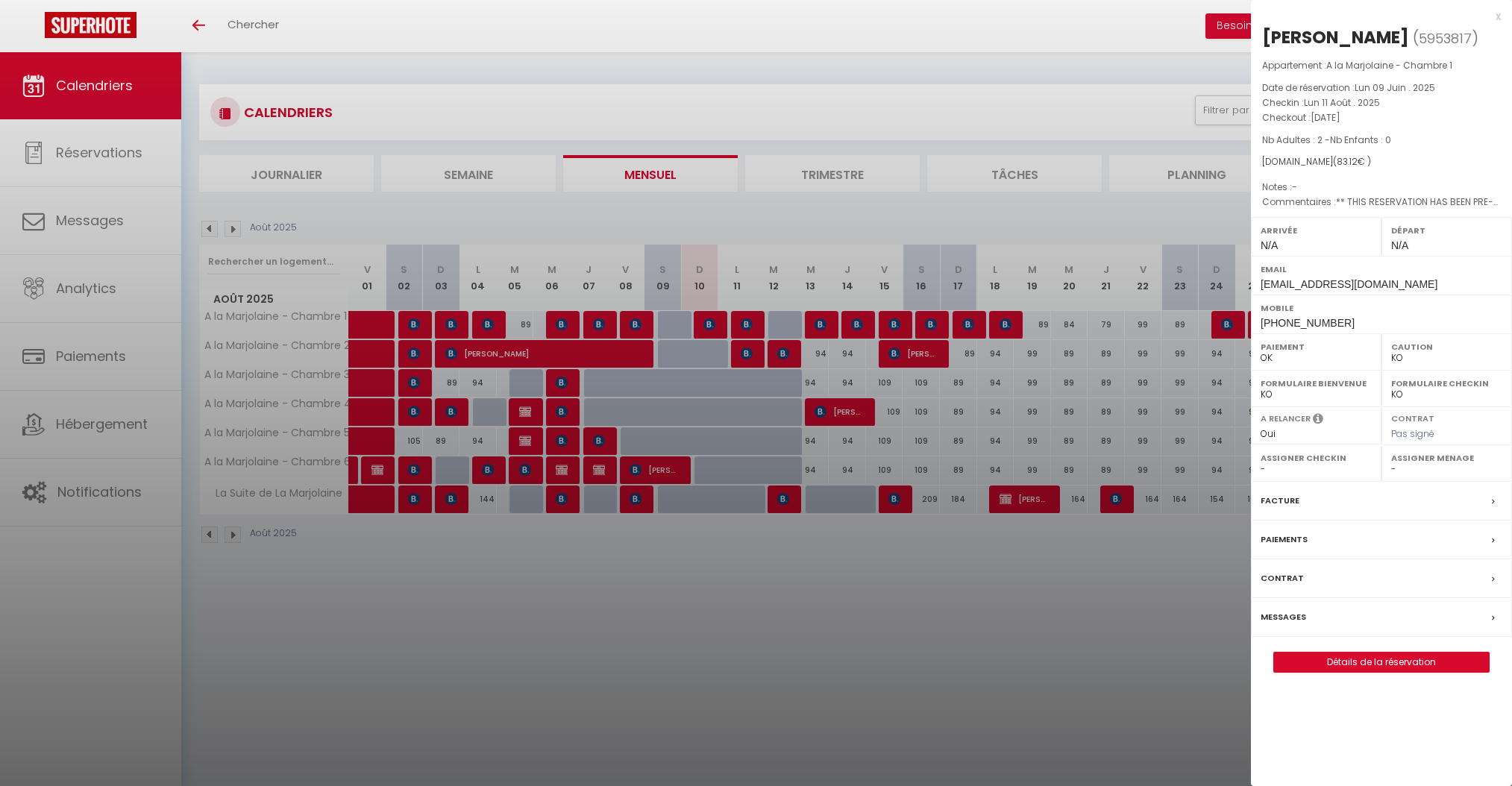
select select "KO"
select select "0"
click at [919, 83] on div at bounding box center [756, 393] width 1512 height 786
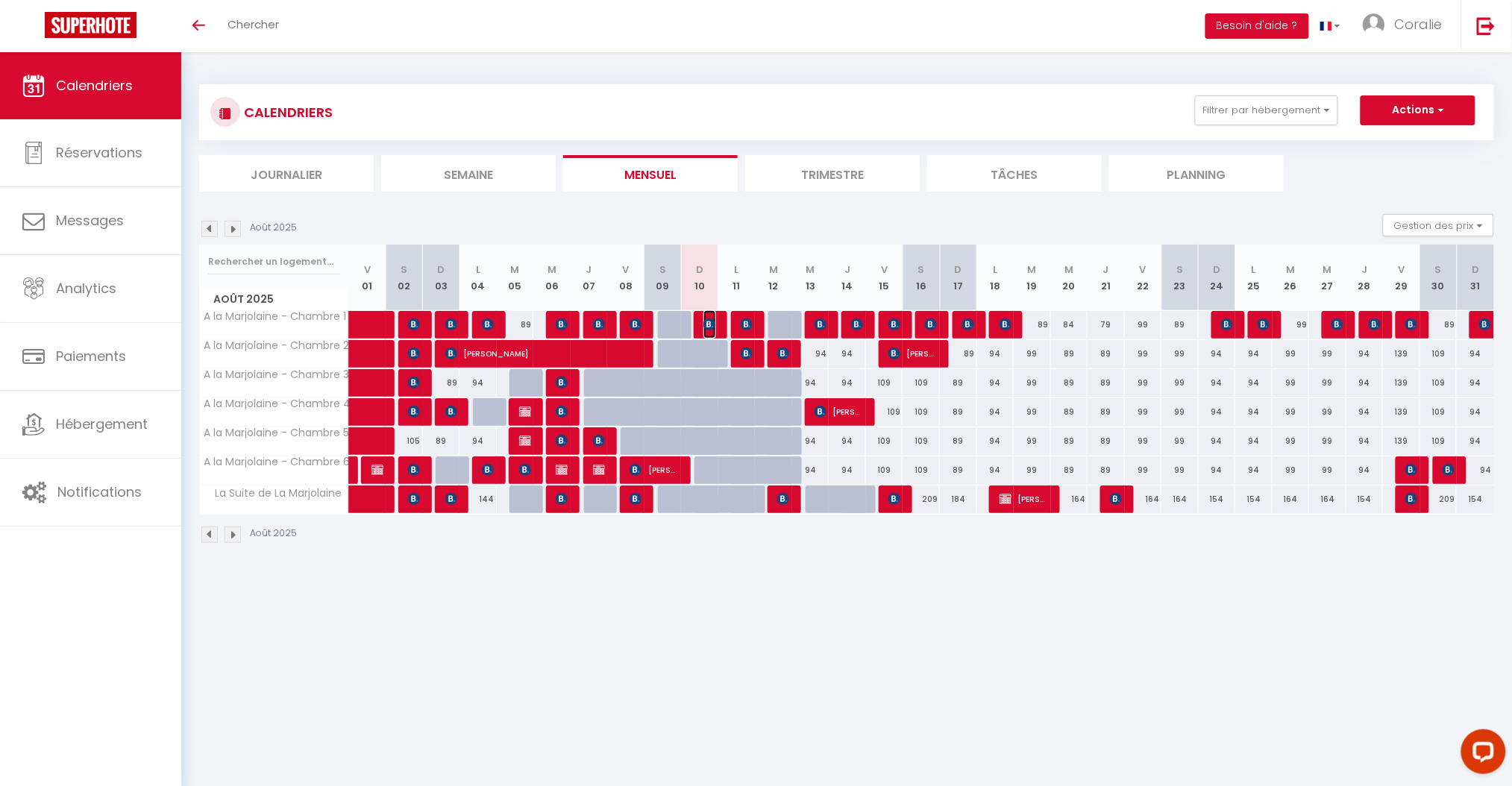
click at [705, 326] on img at bounding box center [709, 324] width 12 height 12
select select "OK"
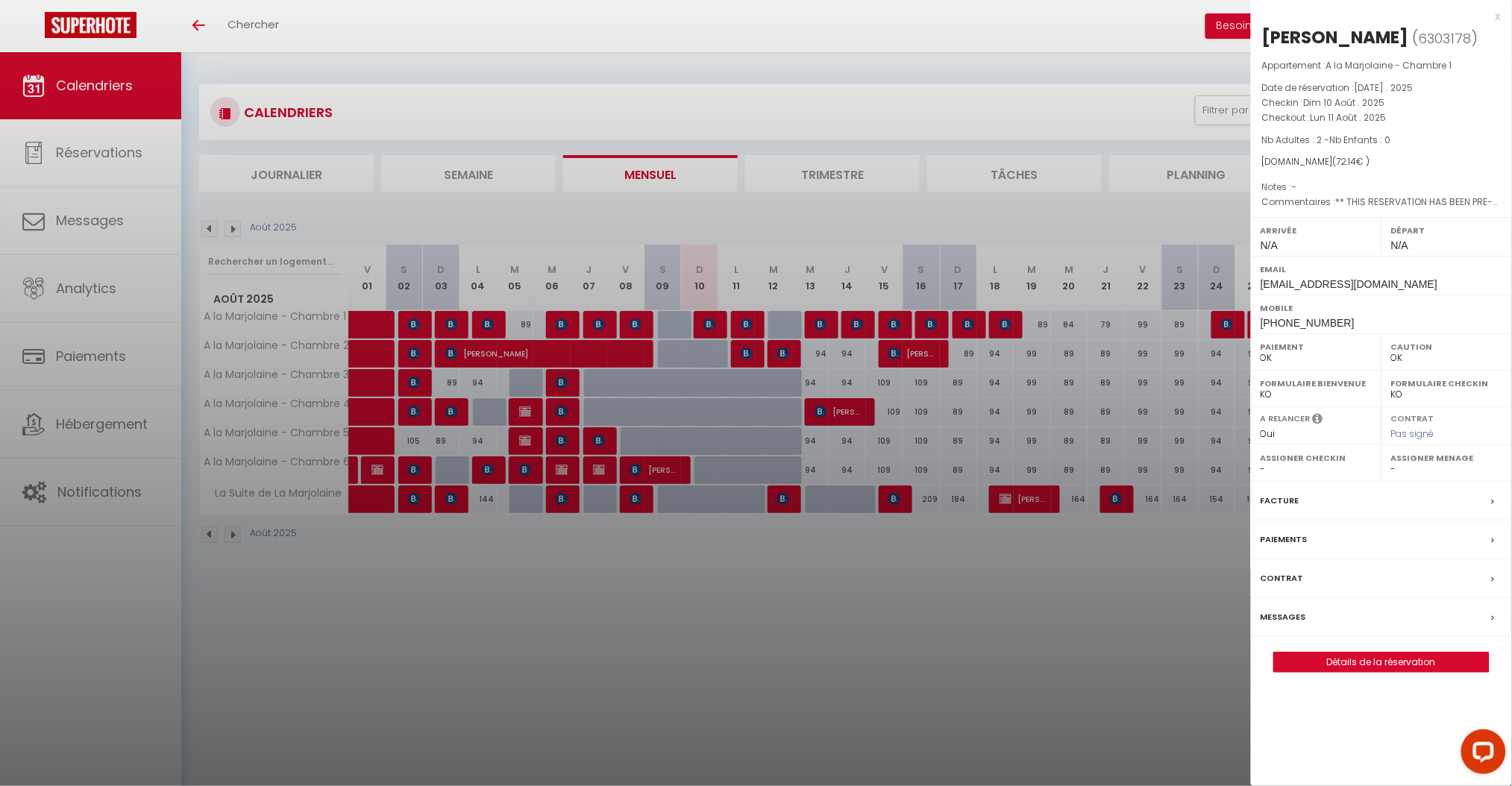
click at [1292, 619] on label "Messages" at bounding box center [1283, 617] width 46 height 16
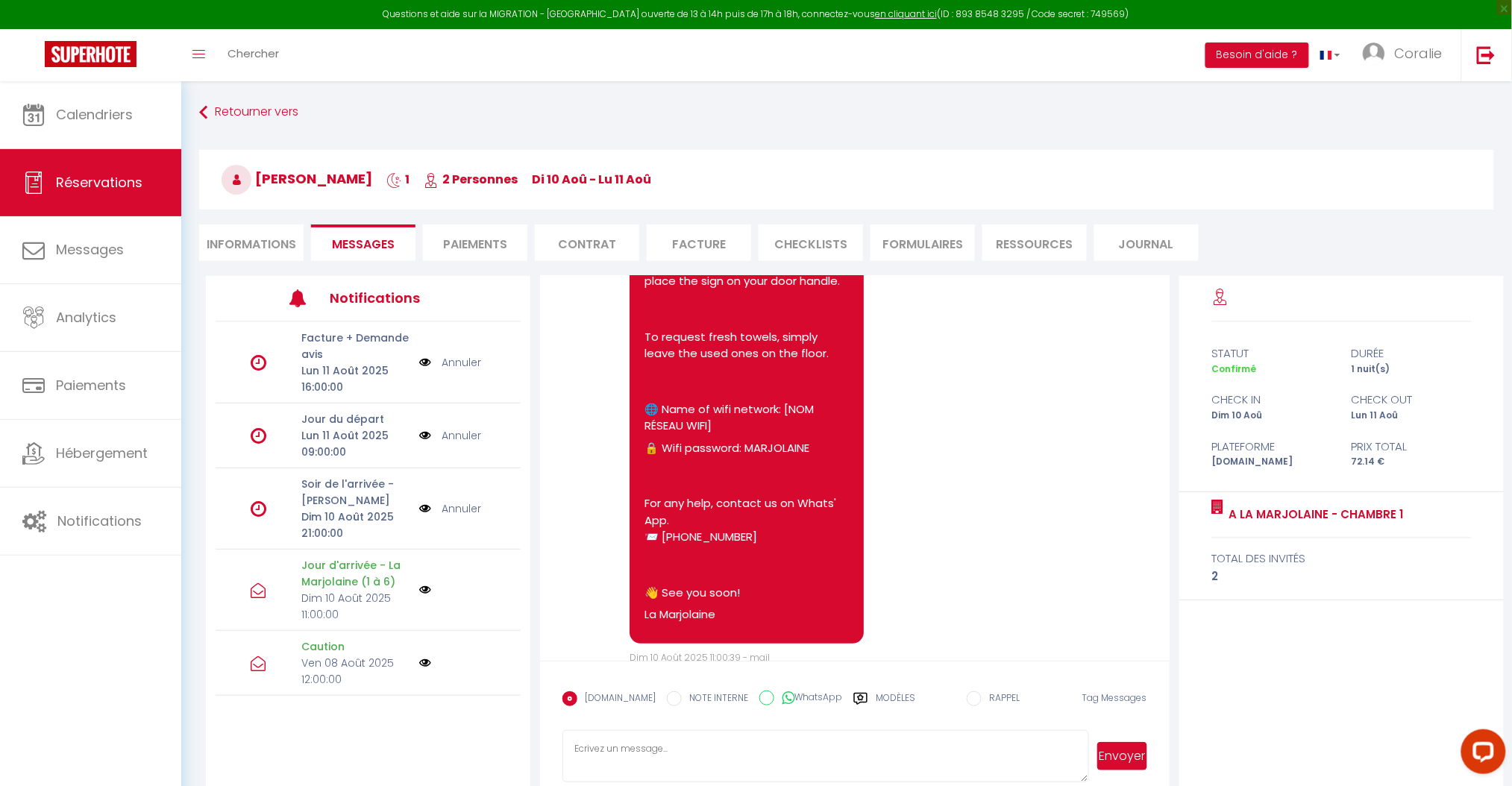
scroll to position [5945, 0]
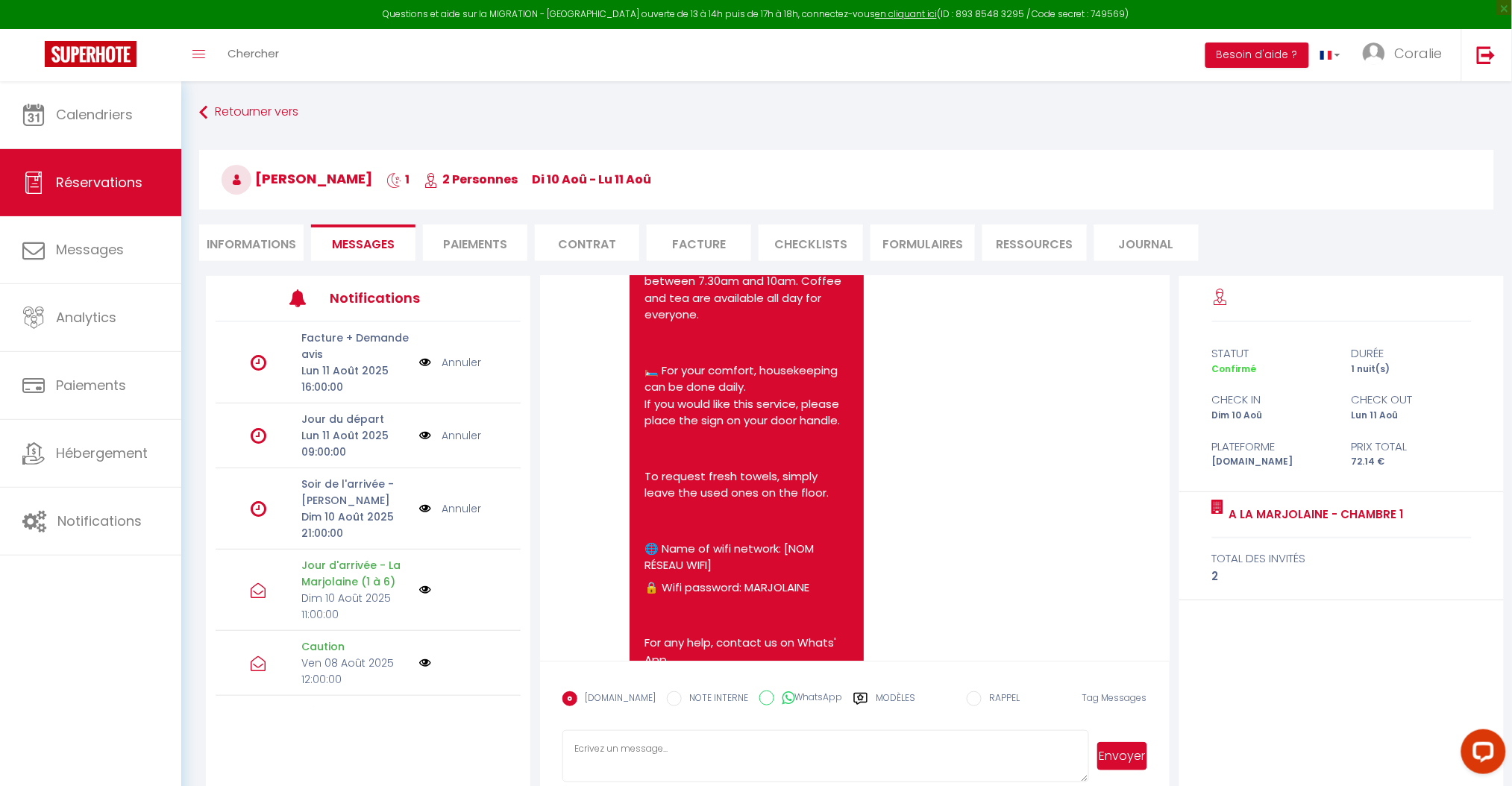
click at [359, 237] on span "Messages" at bounding box center [363, 244] width 63 height 17
click at [246, 239] on li "Informations" at bounding box center [251, 243] width 105 height 36
select select
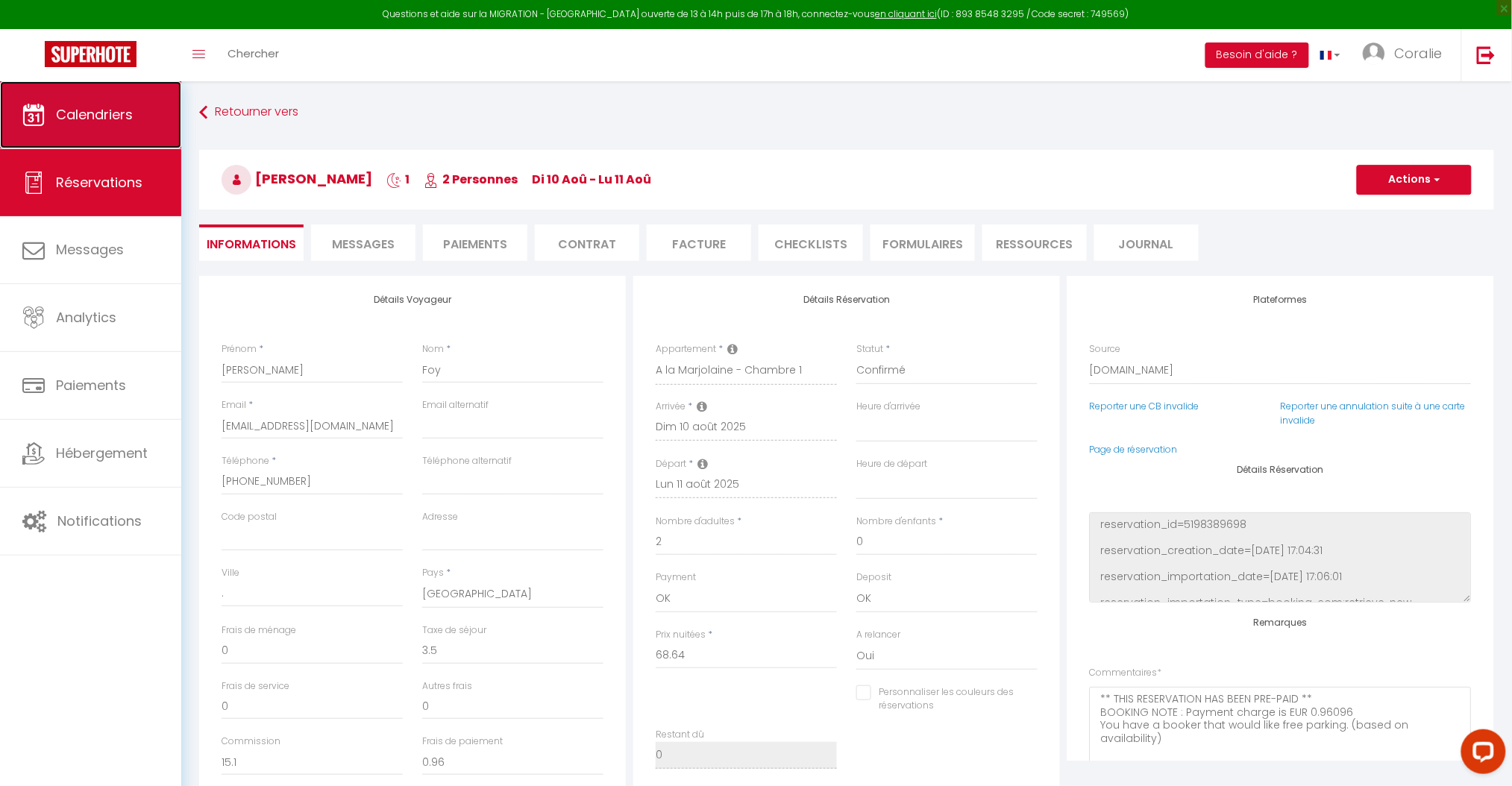
click at [122, 128] on link "Calendriers" at bounding box center [90, 114] width 182 height 67
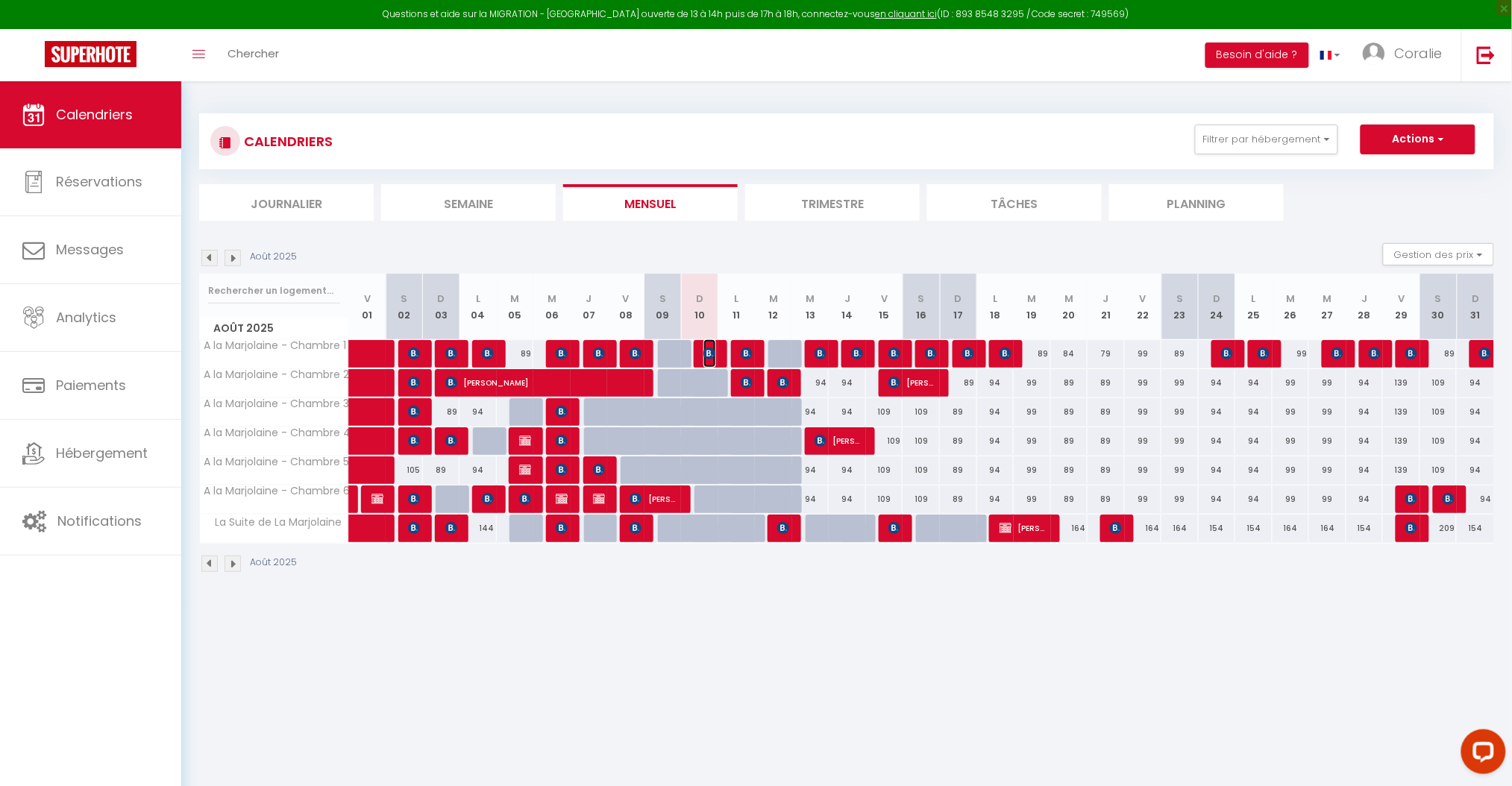
click at [708, 347] on img at bounding box center [709, 353] width 12 height 12
select select "OK"
select select "0"
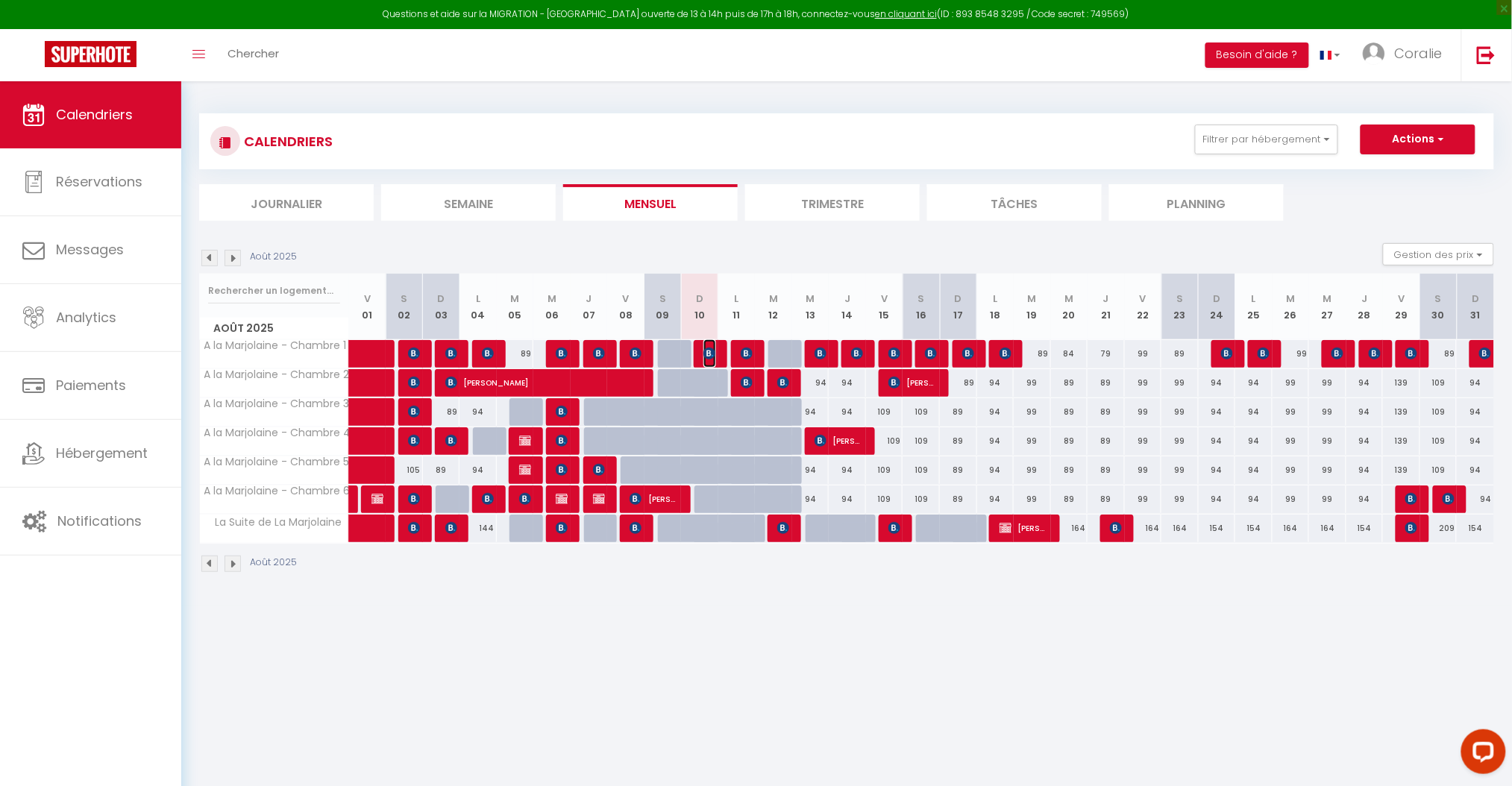
select select "1"
select select
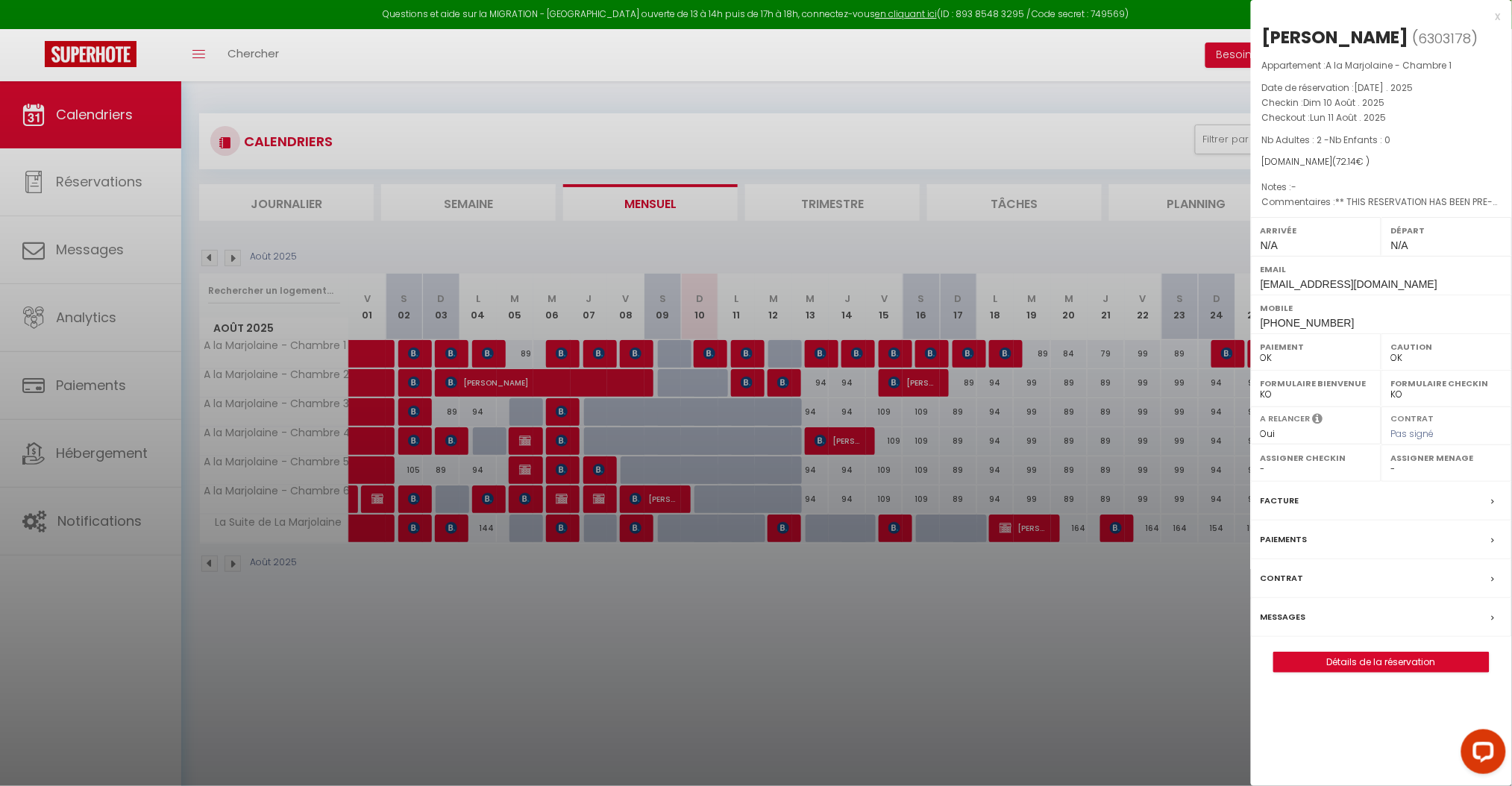
click at [712, 249] on div at bounding box center [756, 393] width 1512 height 786
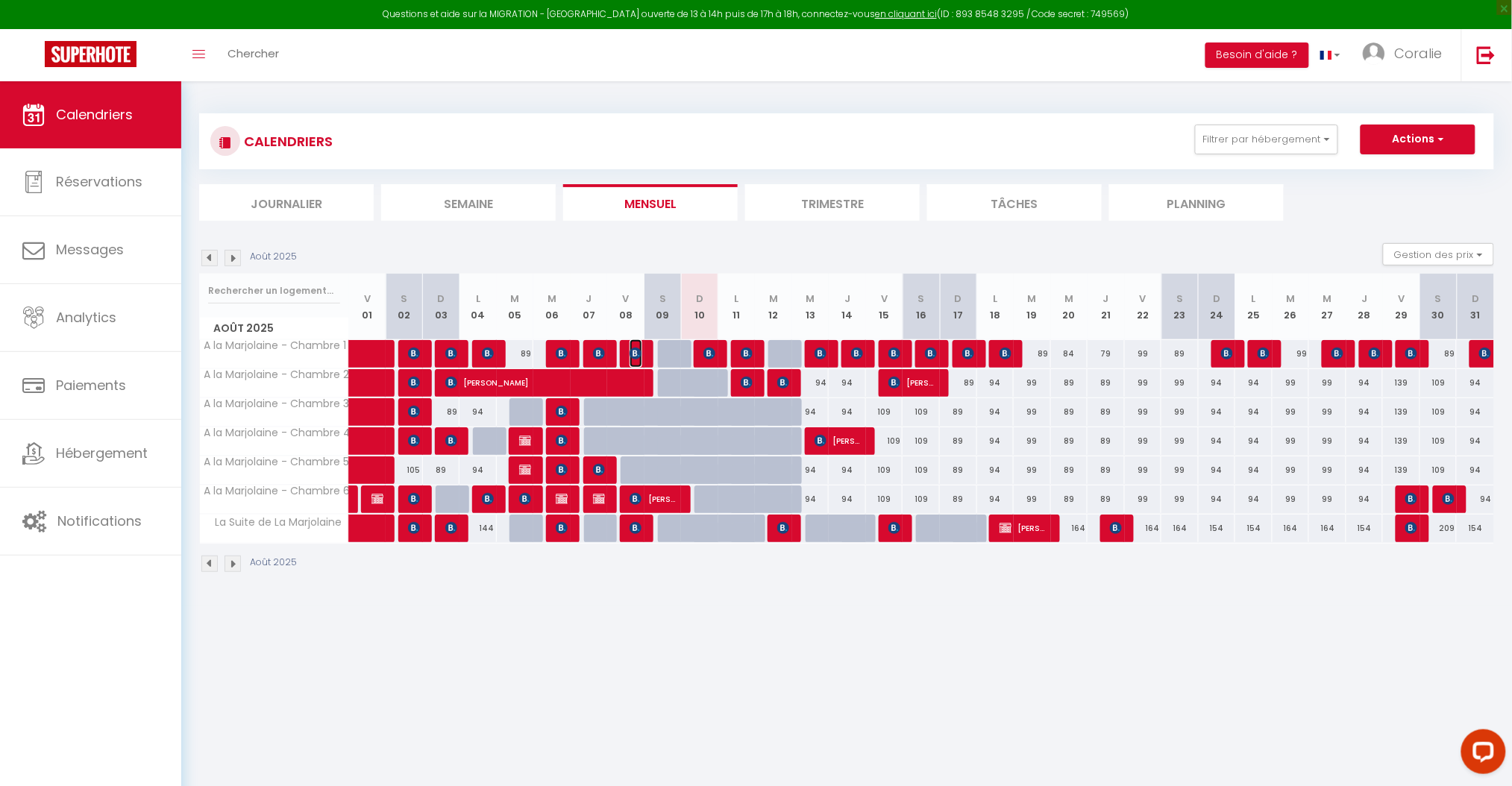
click at [631, 344] on span "[PERSON_NAME]" at bounding box center [636, 354] width 13 height 28
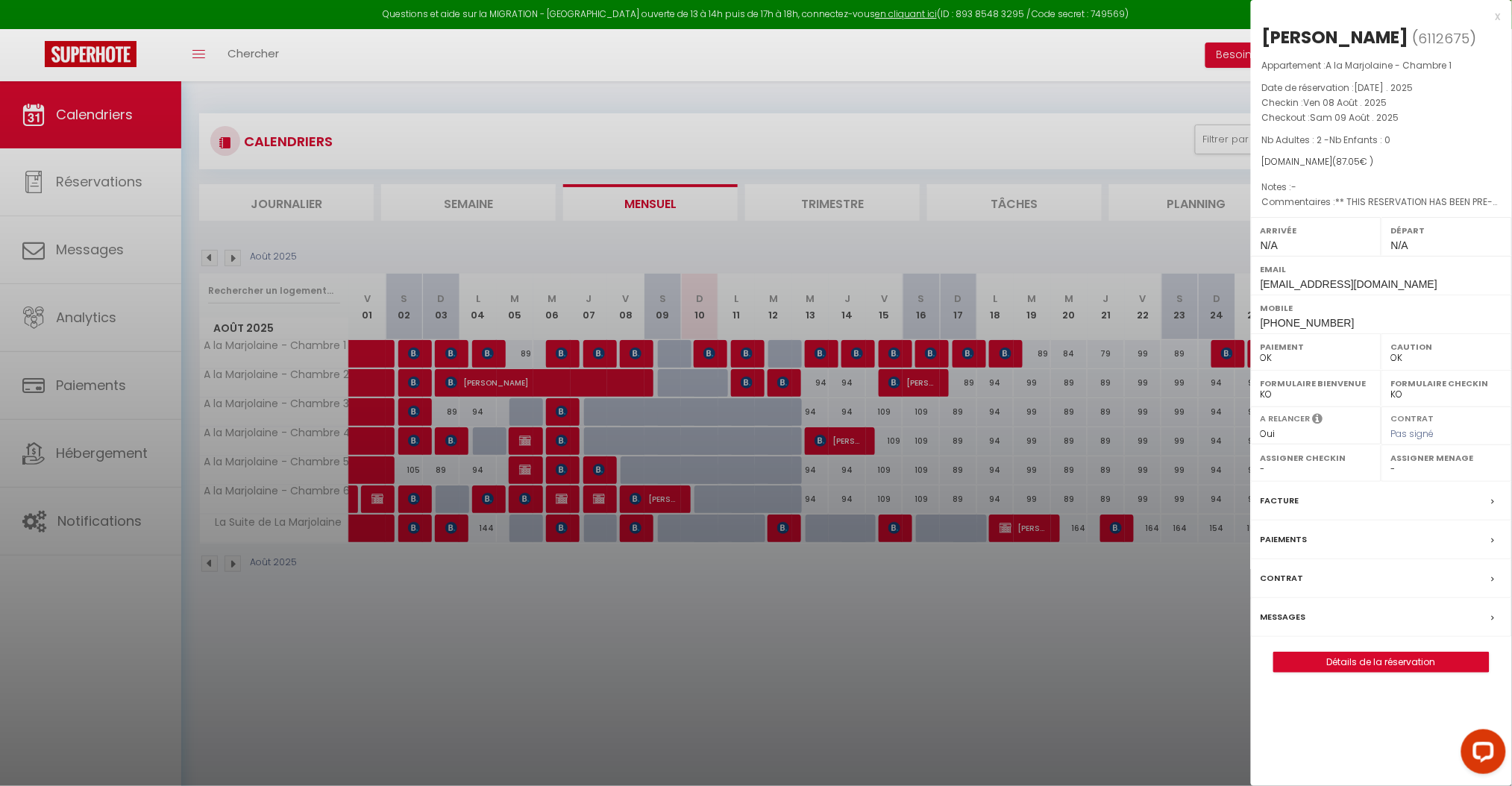
click at [719, 233] on div at bounding box center [756, 393] width 1512 height 786
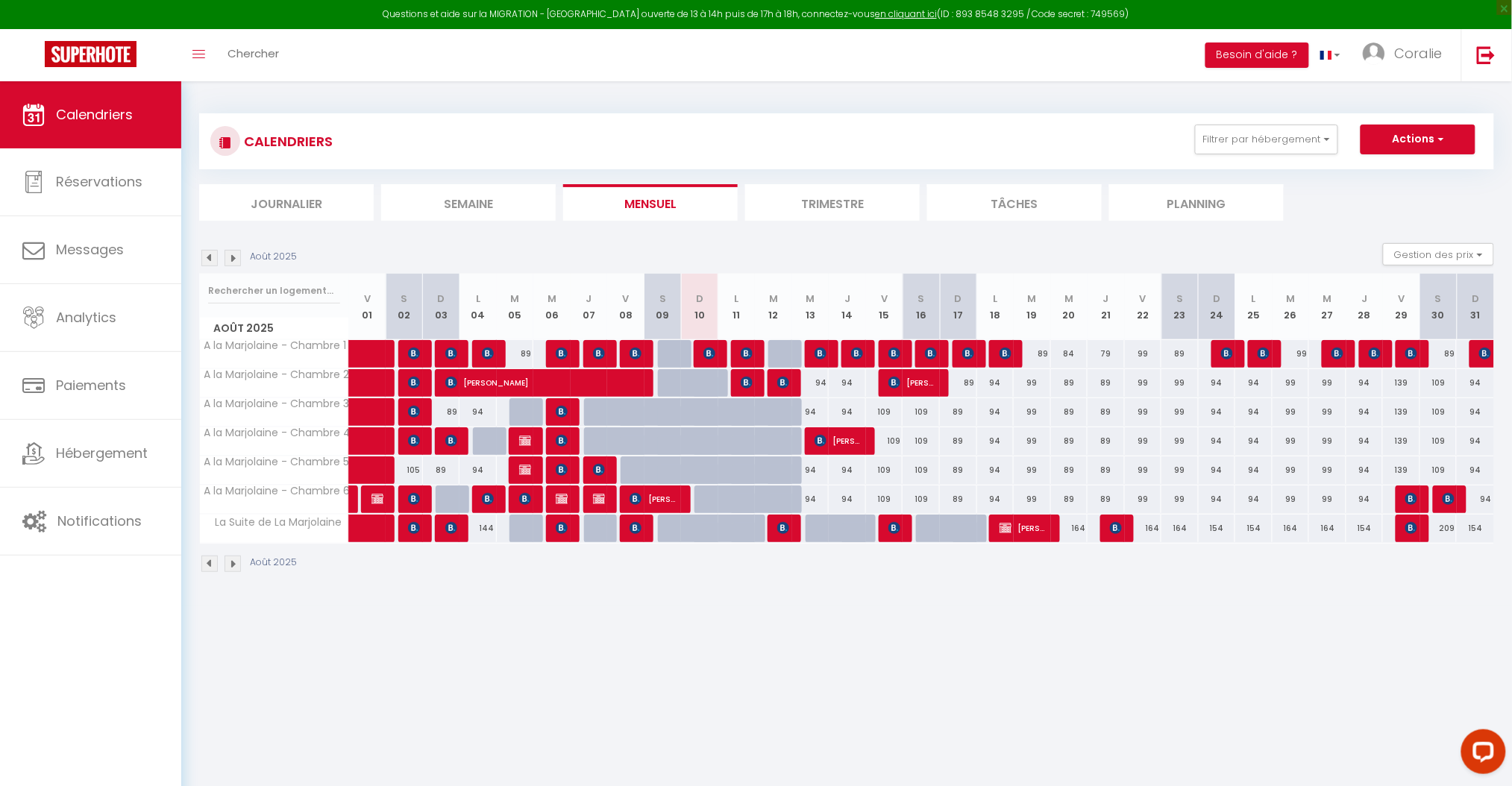
click at [708, 367] on td "79 [PERSON_NAME]" at bounding box center [699, 354] width 37 height 29
click at [708, 384] on div at bounding box center [712, 391] width 37 height 28
type input "89"
type input "Dim 10 Août 2025"
type input "Lun 11 Août 2025"
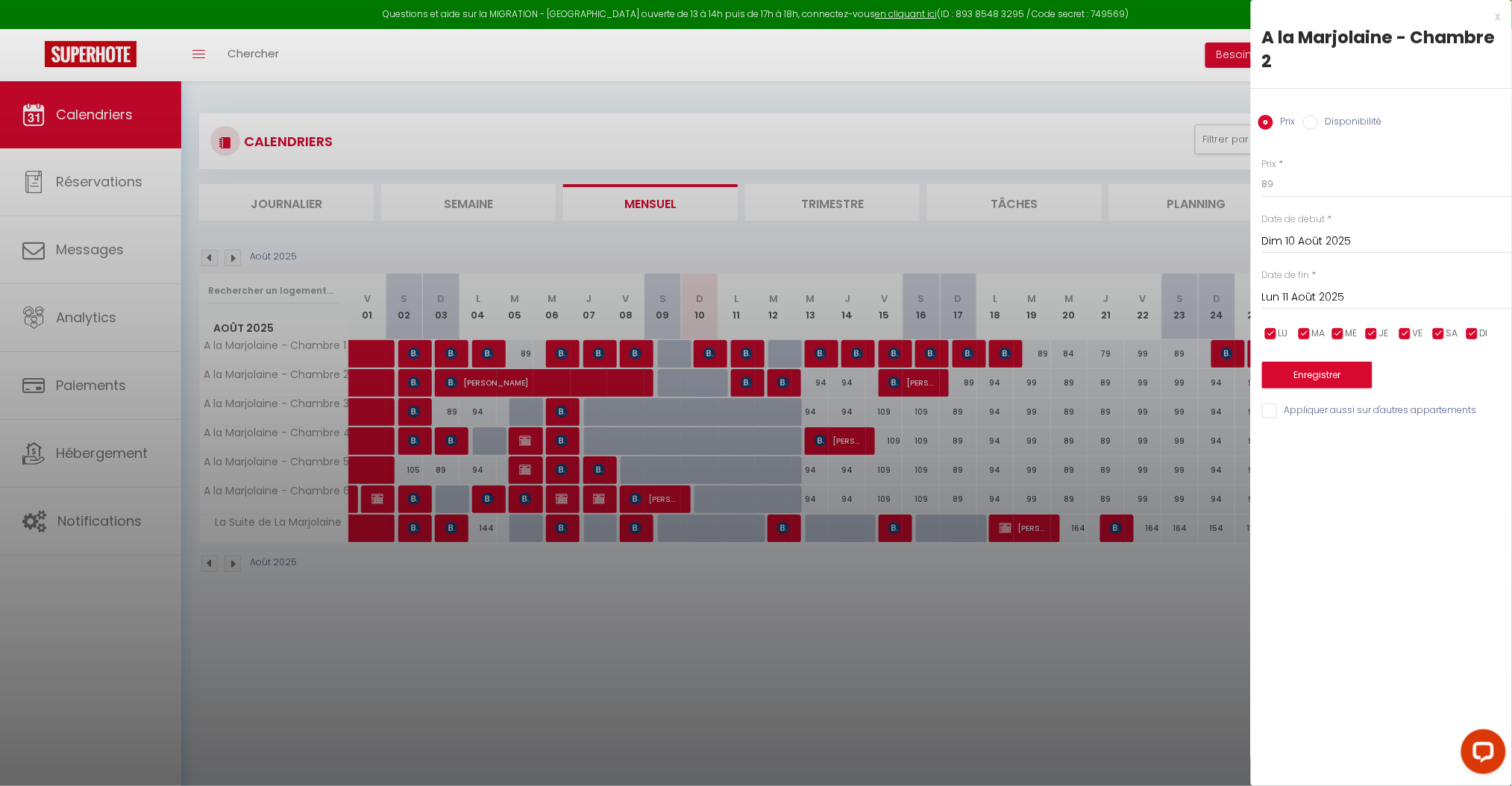
click at [708, 384] on div at bounding box center [756, 393] width 1512 height 786
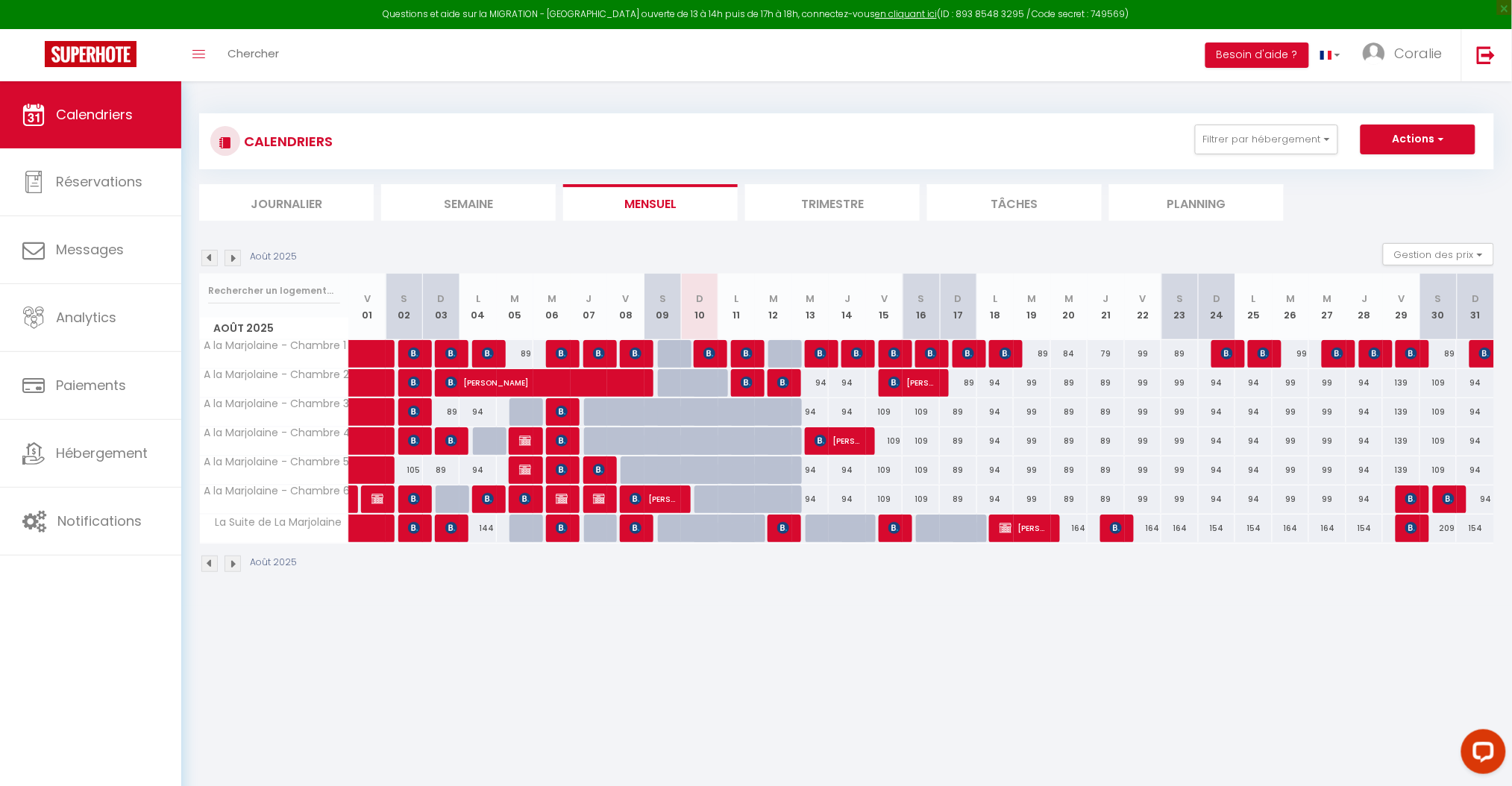
click at [707, 386] on div at bounding box center [712, 391] width 37 height 28
type input "89"
type input "Dim 10 Août 2025"
type input "Lun 11 Août 2025"
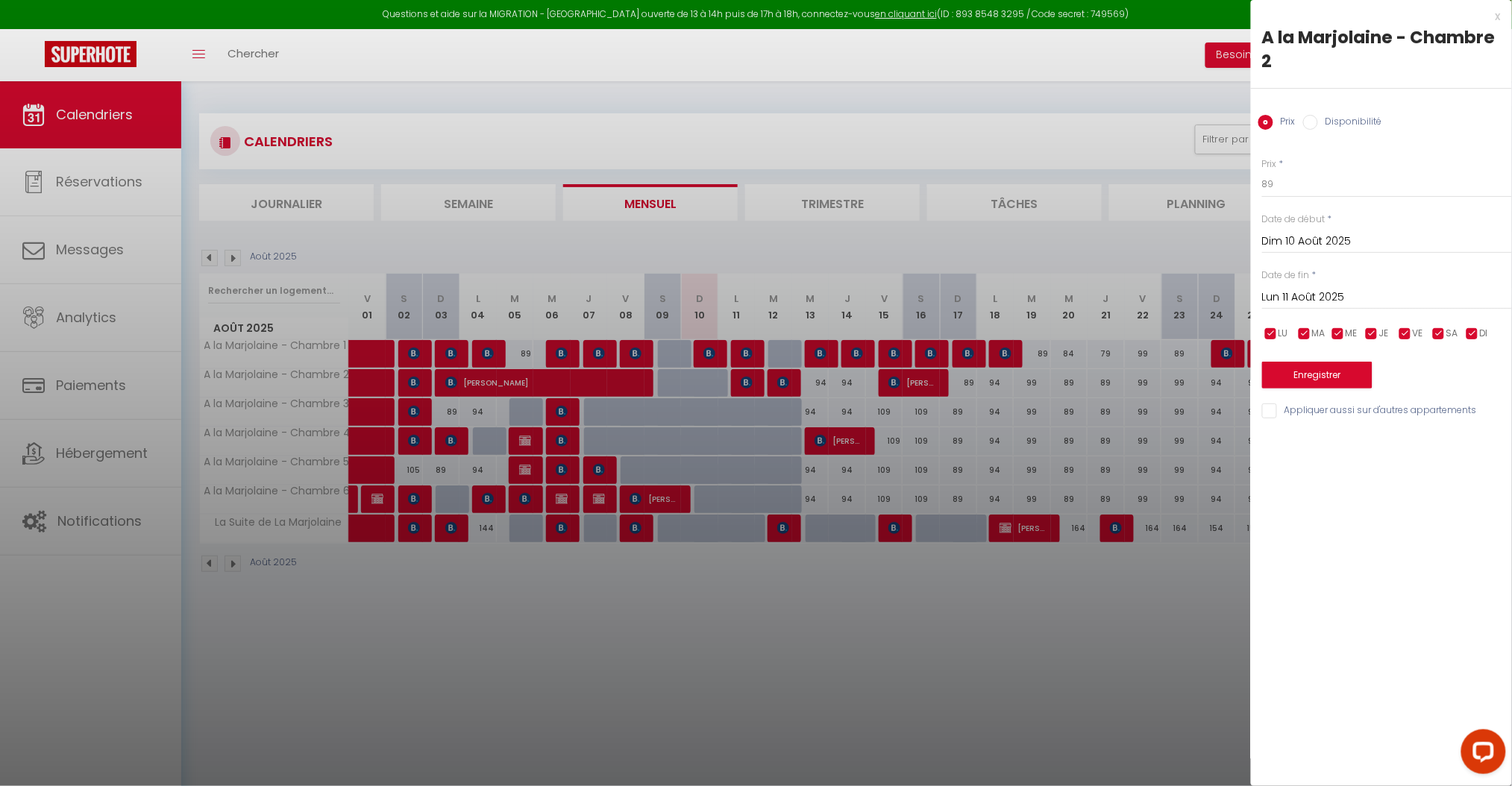
click at [1058, 681] on div at bounding box center [756, 393] width 1512 height 786
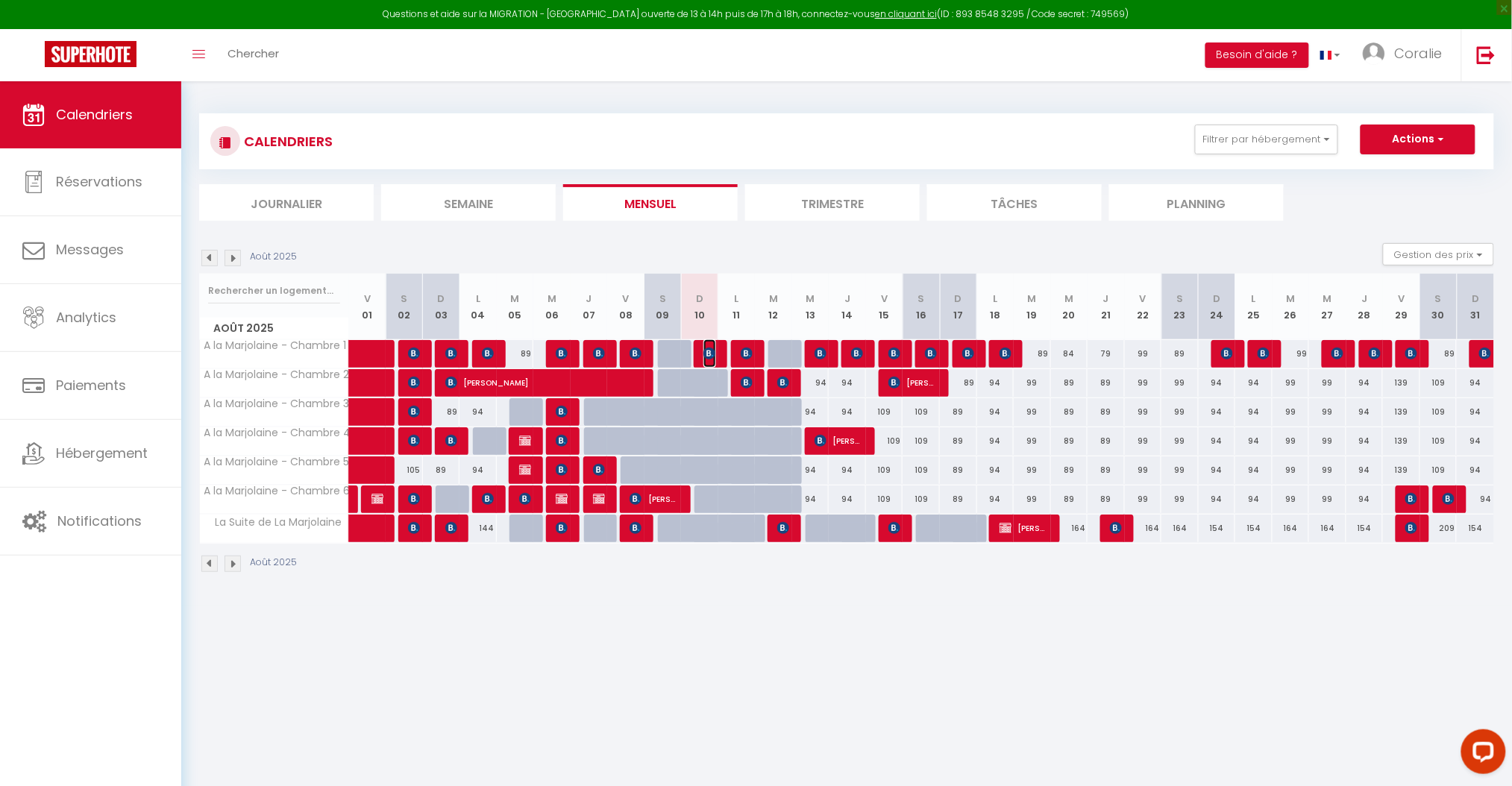
click at [712, 351] on img at bounding box center [709, 353] width 12 height 12
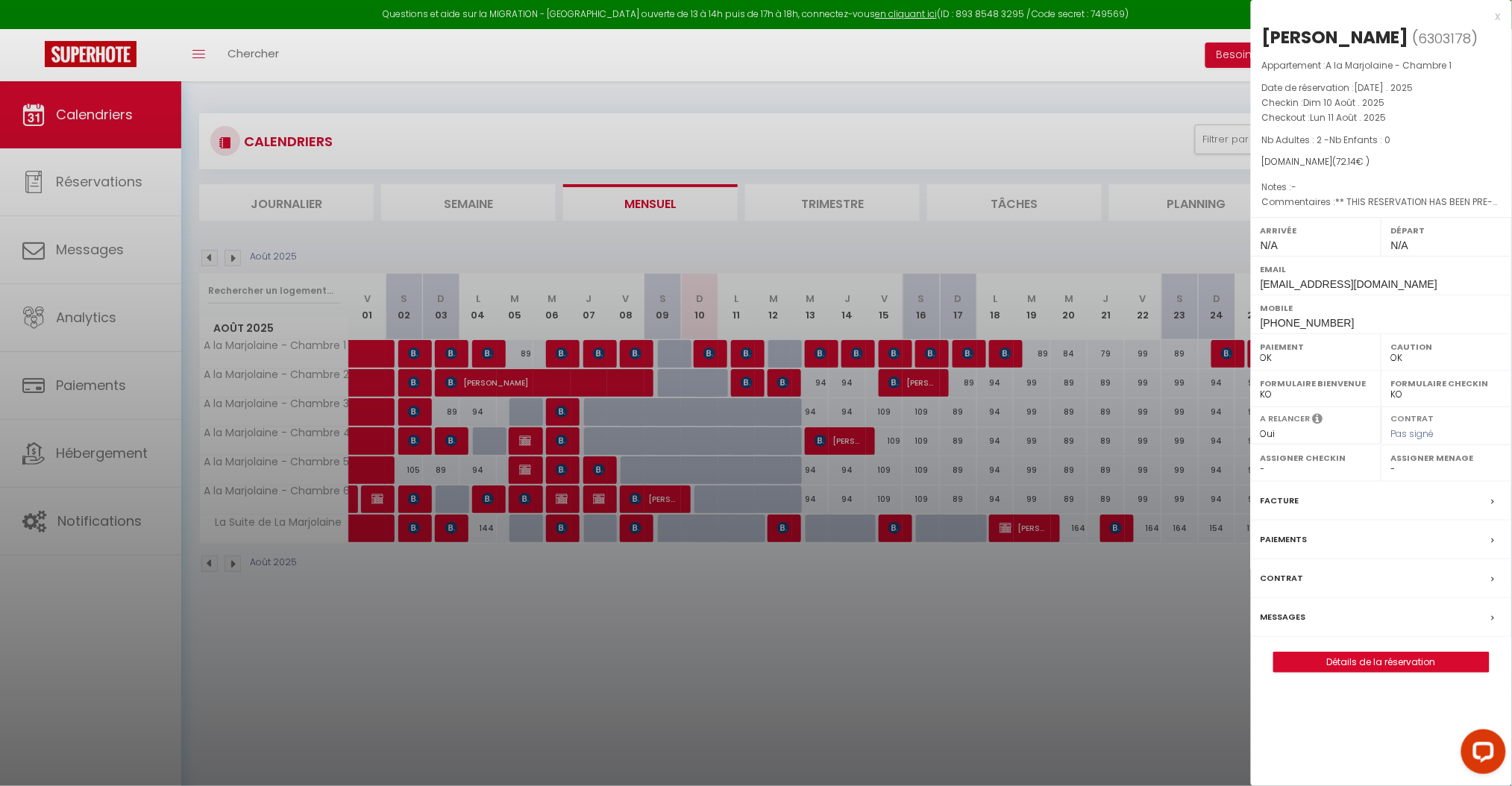
click at [480, 71] on div at bounding box center [756, 393] width 1512 height 786
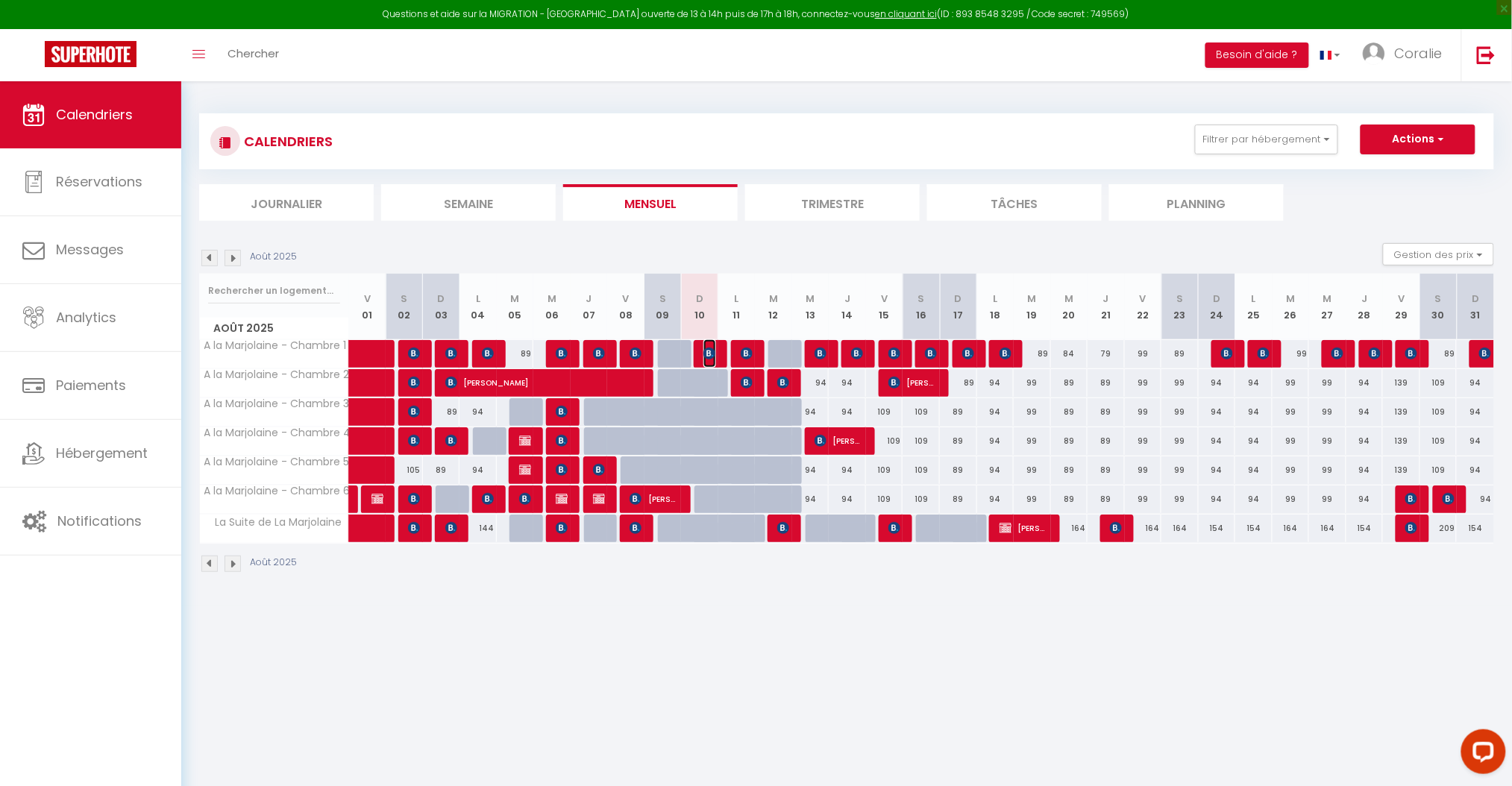
click at [709, 356] on img at bounding box center [709, 353] width 12 height 12
